Goal: Book appointment/travel/reservation

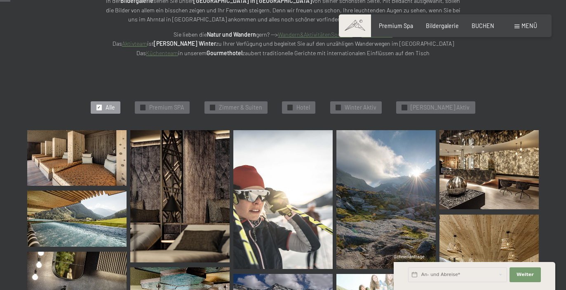
scroll to position [149, 0]
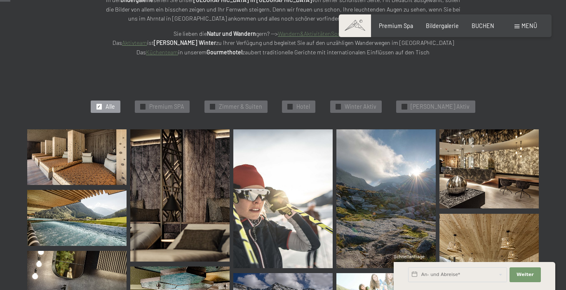
click at [94, 217] on img at bounding box center [76, 218] width 99 height 56
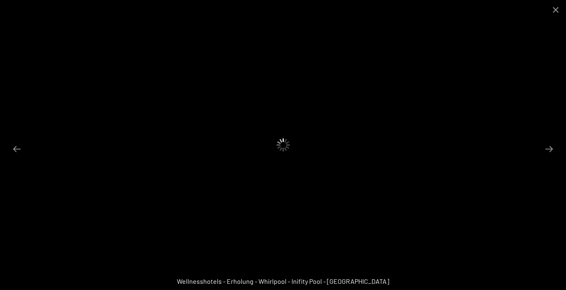
scroll to position [187, 0]
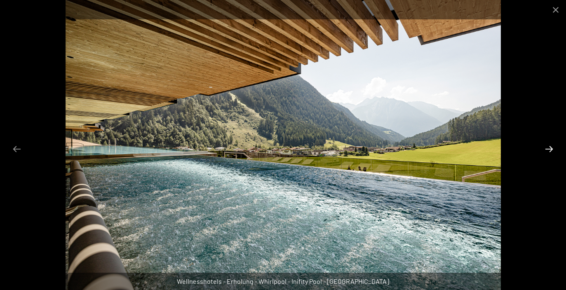
click at [548, 152] on button "Next slide" at bounding box center [548, 149] width 17 height 16
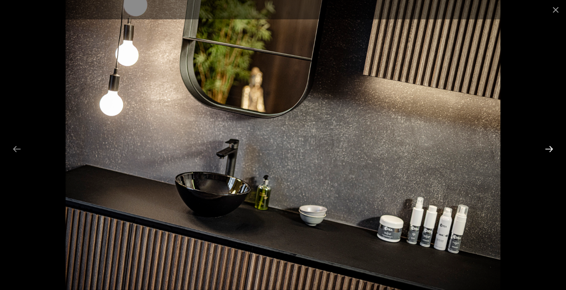
click at [548, 152] on button "Next slide" at bounding box center [548, 149] width 17 height 16
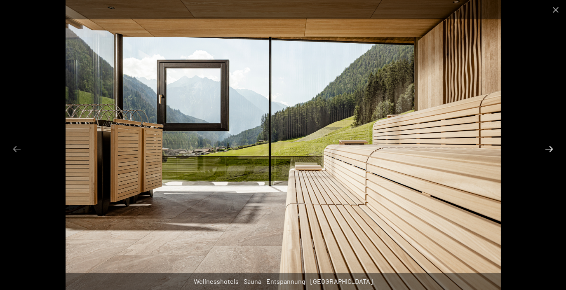
click at [551, 147] on button "Next slide" at bounding box center [548, 149] width 17 height 16
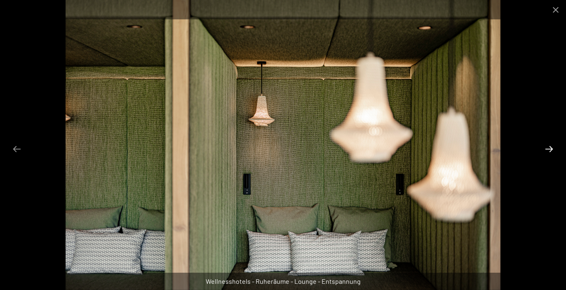
click at [551, 147] on button "Next slide" at bounding box center [548, 149] width 17 height 16
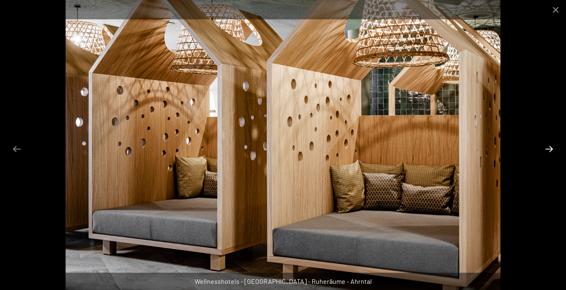
click at [551, 147] on button "Next slide" at bounding box center [548, 149] width 17 height 16
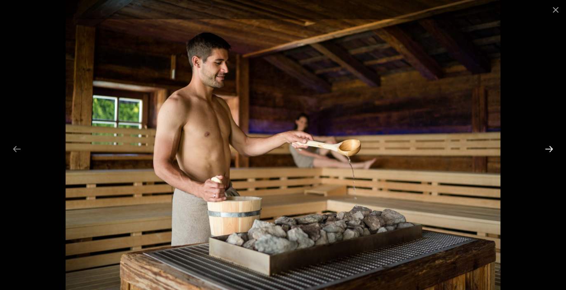
click at [551, 147] on button "Next slide" at bounding box center [548, 149] width 17 height 16
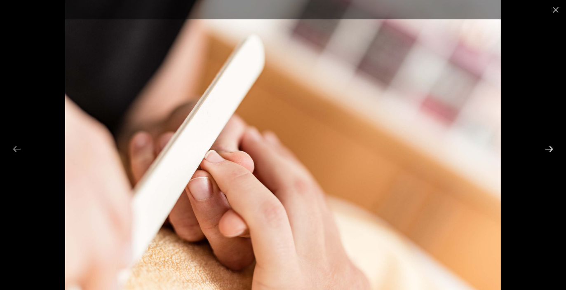
click at [551, 147] on button "Next slide" at bounding box center [548, 149] width 17 height 16
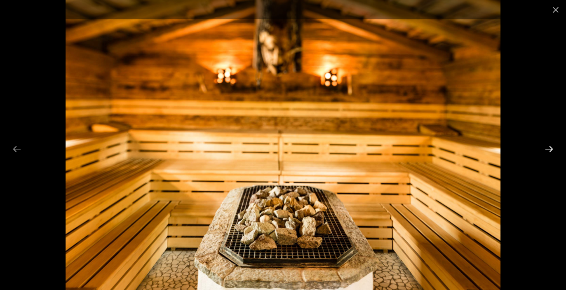
click at [551, 147] on button "Next slide" at bounding box center [548, 149] width 17 height 16
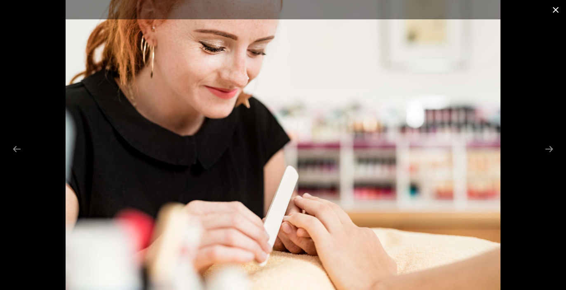
click at [550, 10] on button "Close gallery" at bounding box center [555, 9] width 21 height 19
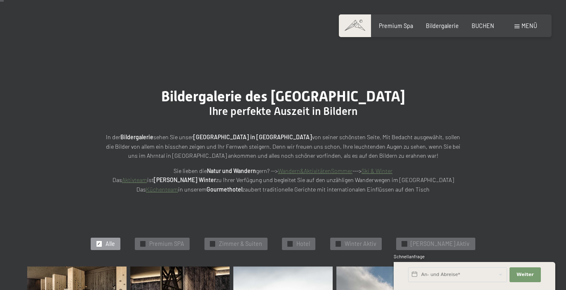
scroll to position [0, 0]
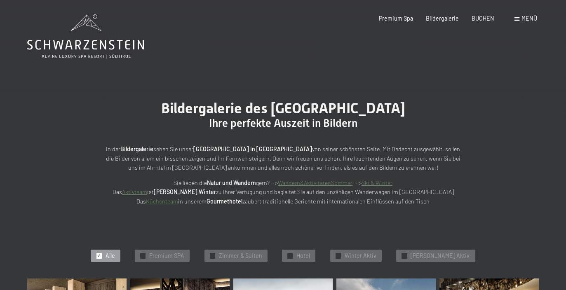
click at [524, 18] on span "Menü" at bounding box center [529, 18] width 16 height 7
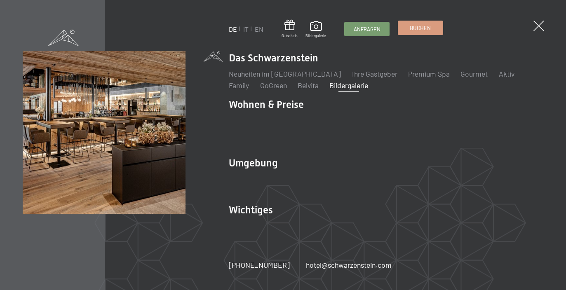
click at [427, 30] on span "Buchen" at bounding box center [420, 27] width 21 height 7
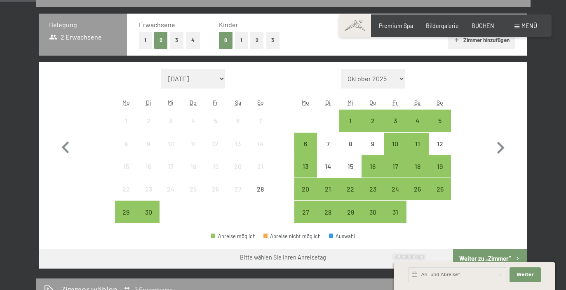
scroll to position [190, 0]
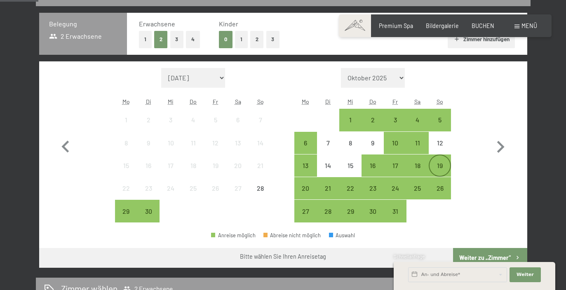
click at [439, 166] on div "19" at bounding box center [440, 172] width 21 height 21
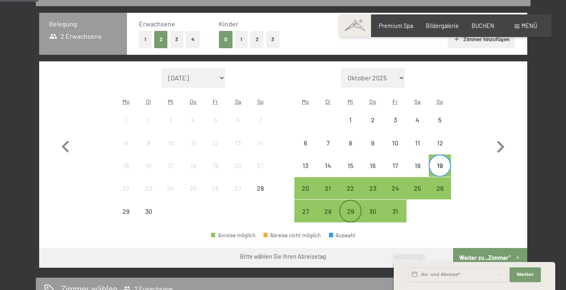
click at [349, 211] on div "29" at bounding box center [350, 218] width 21 height 21
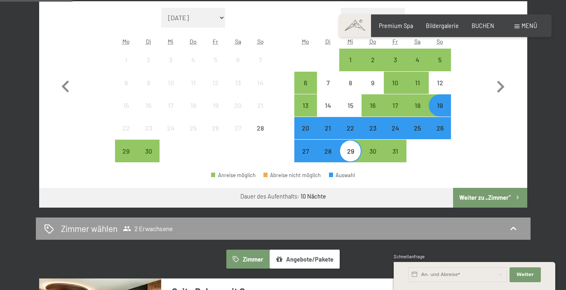
scroll to position [249, 0]
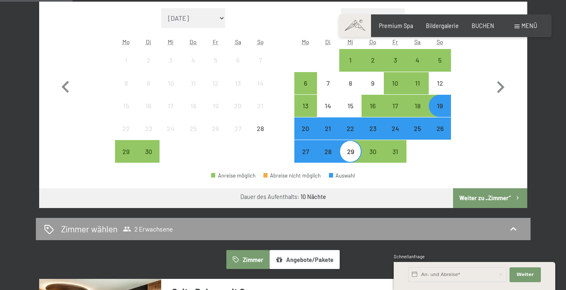
click at [481, 200] on button "Weiter zu „Zimmer“" at bounding box center [490, 198] width 74 height 20
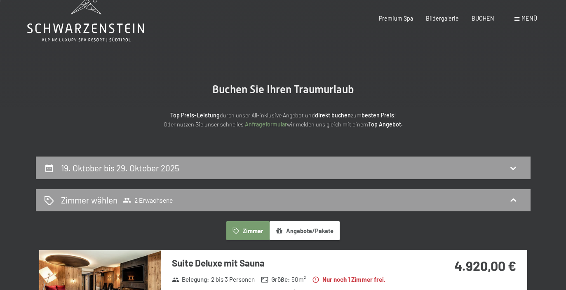
scroll to position [0, 0]
